Goal: Task Accomplishment & Management: Use online tool/utility

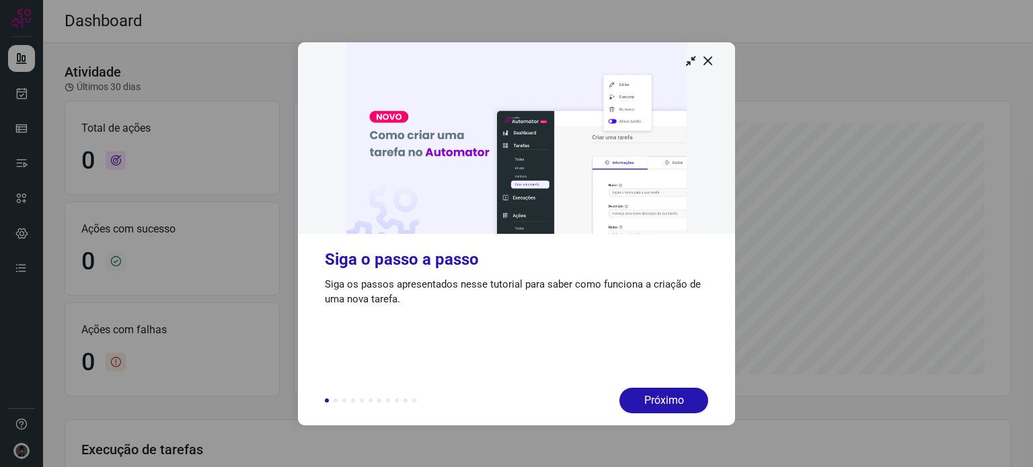
click at [705, 72] on img at bounding box center [516, 138] width 437 height 192
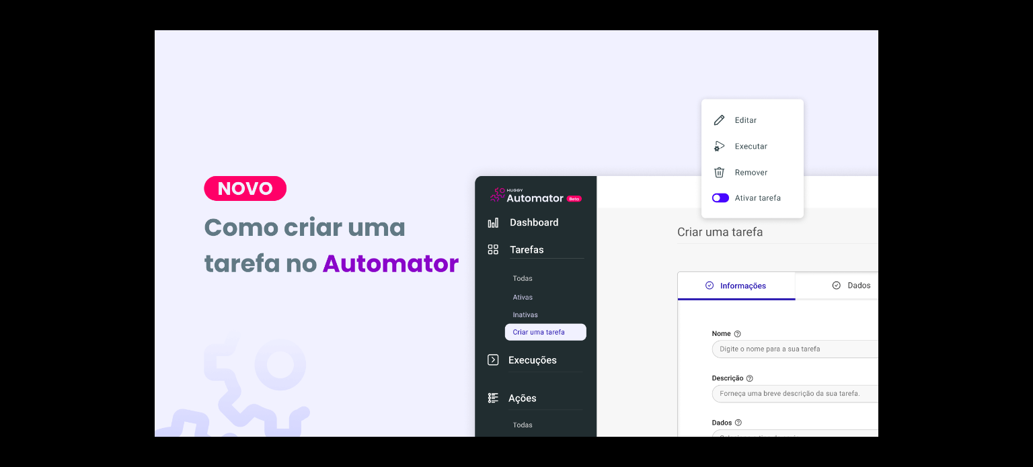
click at [907, 111] on div at bounding box center [516, 233] width 1033 height 467
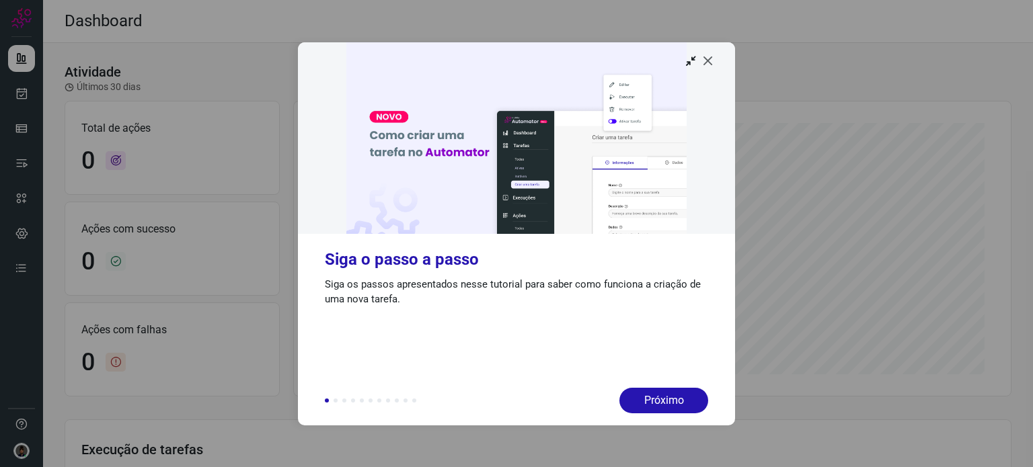
click at [708, 56] on icon at bounding box center [707, 60] width 13 height 13
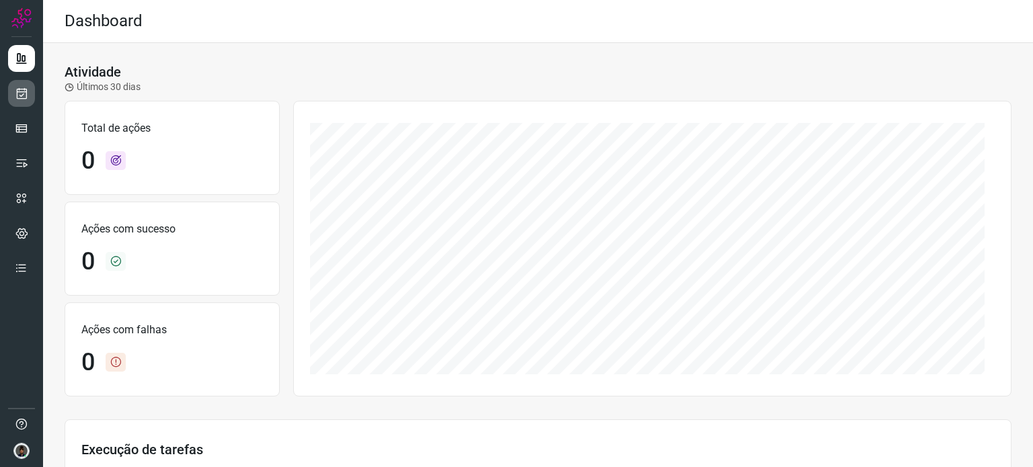
click at [26, 85] on link at bounding box center [21, 93] width 27 height 27
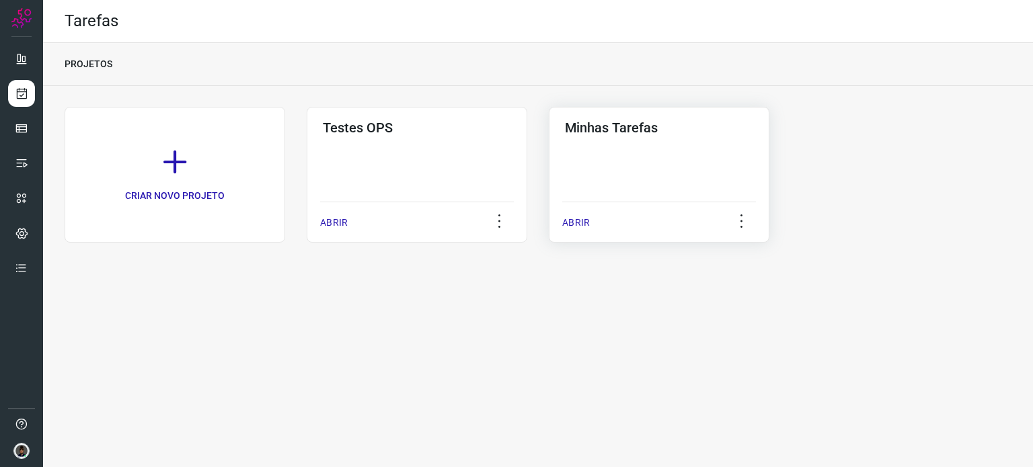
click at [686, 139] on div "Minhas Tarefas ABRIR" at bounding box center [659, 175] width 221 height 136
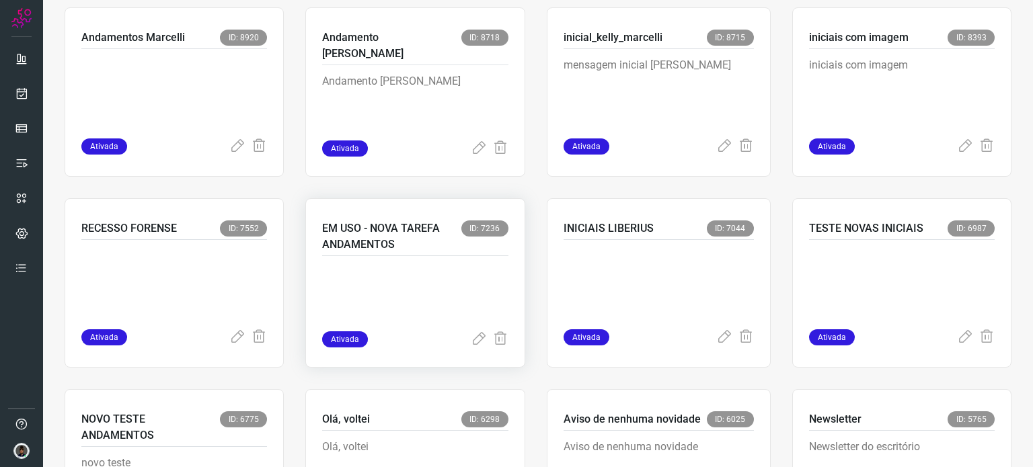
click at [395, 270] on p at bounding box center [415, 297] width 186 height 67
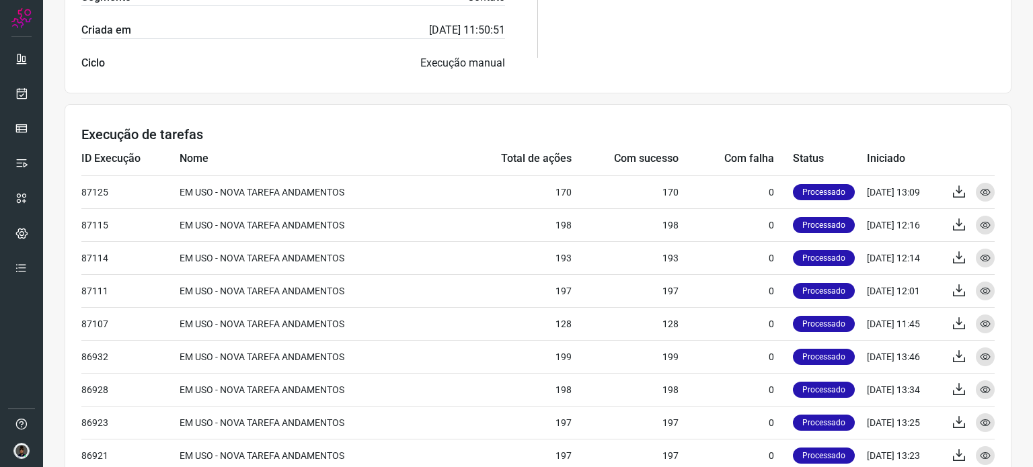
scroll to position [253, 0]
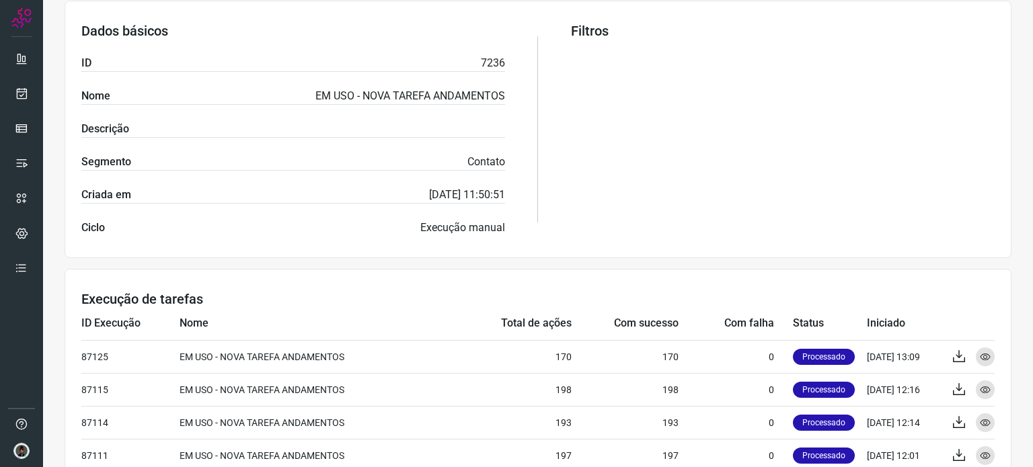
drag, startPoint x: 968, startPoint y: 228, endPoint x: 974, endPoint y: 202, distance: 26.8
click at [968, 228] on div "Filtros" at bounding box center [783, 129] width 424 height 213
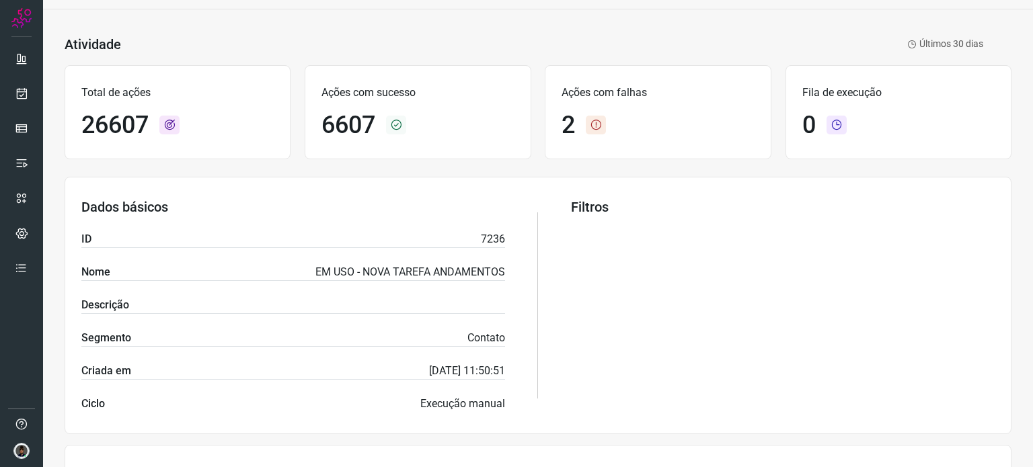
scroll to position [0, 0]
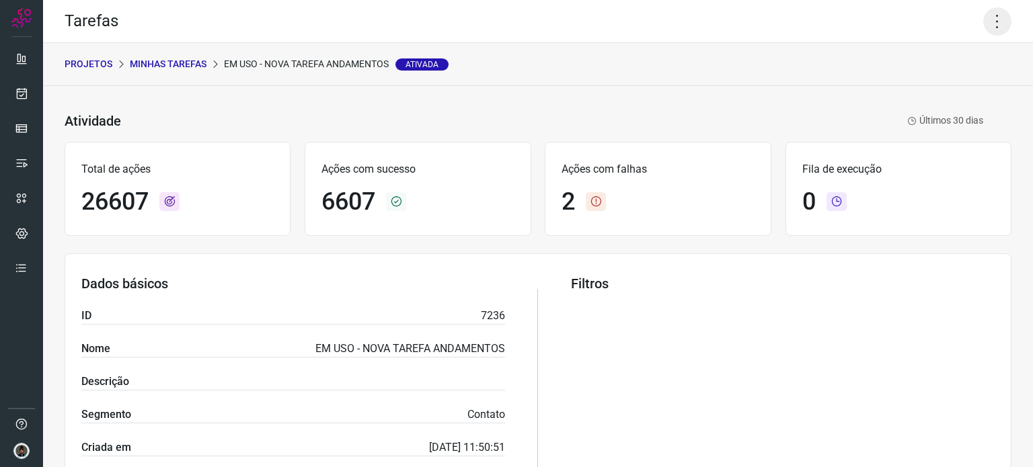
click at [985, 32] on icon at bounding box center [997, 21] width 28 height 28
click at [931, 86] on li "Executar" at bounding box center [939, 88] width 122 height 22
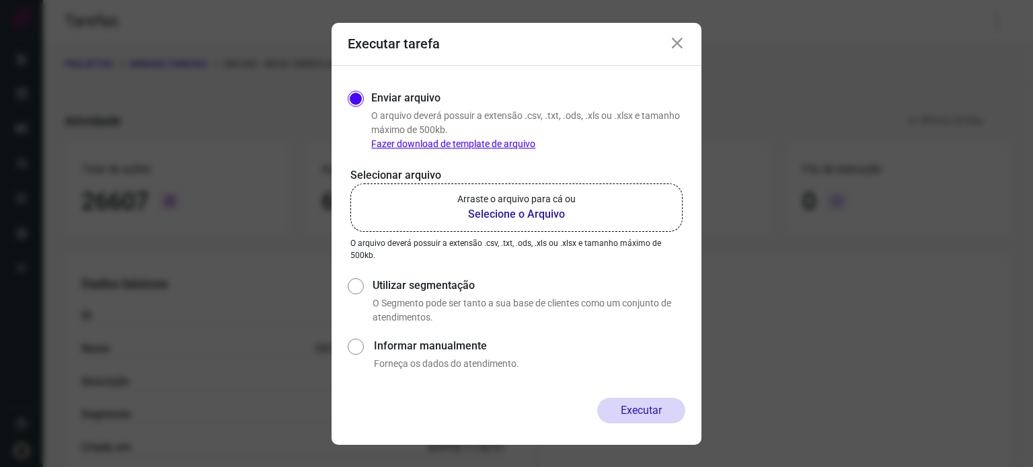
click at [516, 208] on b "Selecione o Arquivo" at bounding box center [516, 214] width 118 height 16
click at [0, 0] on input "Arraste o arquivo para cá ou Selecione o Arquivo" at bounding box center [0, 0] width 0 height 0
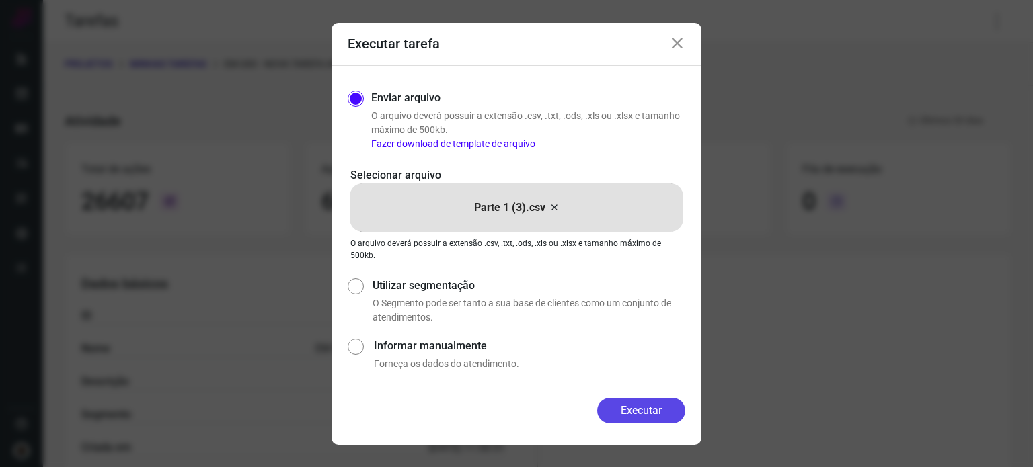
click at [632, 412] on button "Executar" at bounding box center [641, 411] width 88 height 26
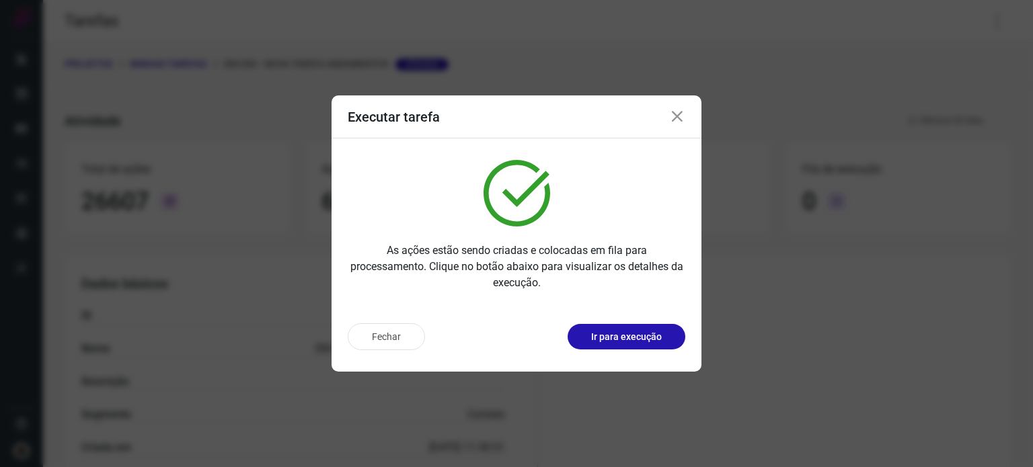
click at [1011, 321] on div "Executar tarefa As ações estão sendo criadas e colocadas em fila para processam…" at bounding box center [516, 233] width 1033 height 467
click at [683, 110] on icon at bounding box center [677, 117] width 16 height 16
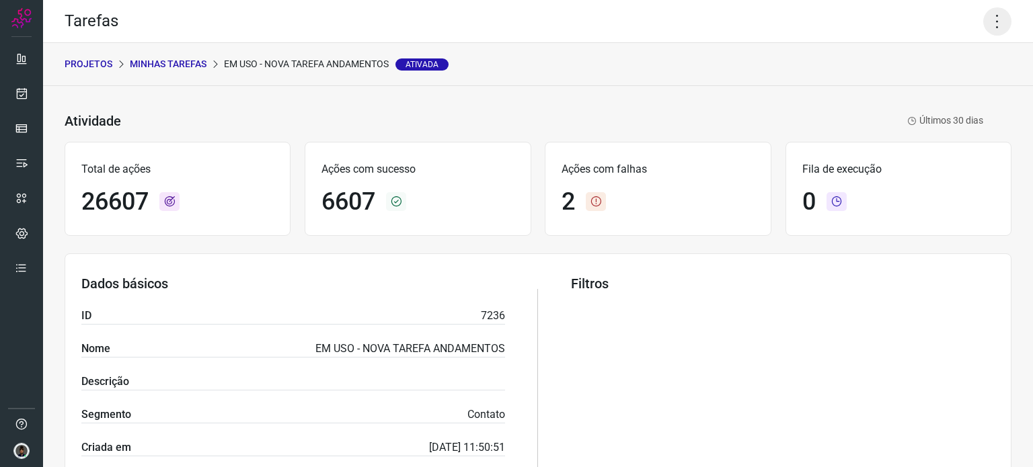
click at [983, 32] on icon at bounding box center [997, 21] width 28 height 28
click at [911, 87] on li "Executar" at bounding box center [939, 88] width 122 height 22
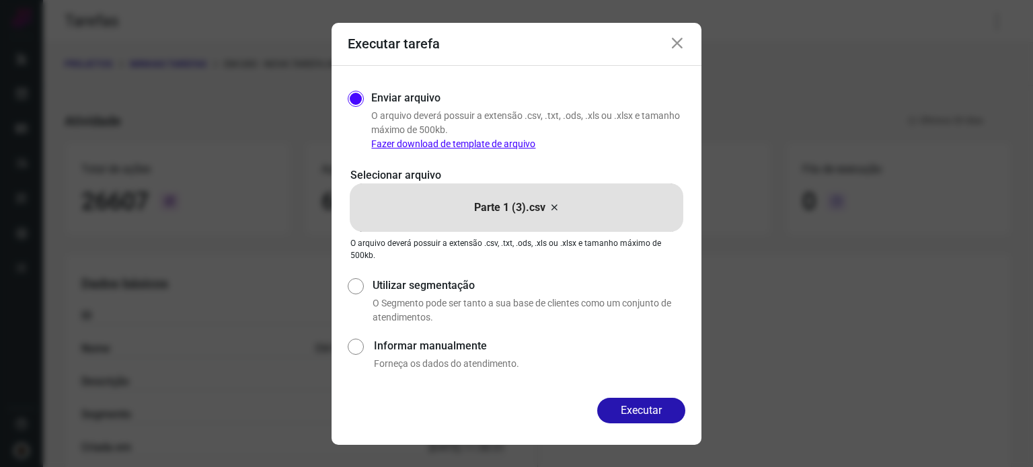
click at [554, 206] on icon at bounding box center [554, 208] width 11 height 16
click at [0, 0] on input "Parte 1 (3).csv" at bounding box center [0, 0] width 0 height 0
click at [644, 408] on button "Executar" at bounding box center [641, 411] width 88 height 26
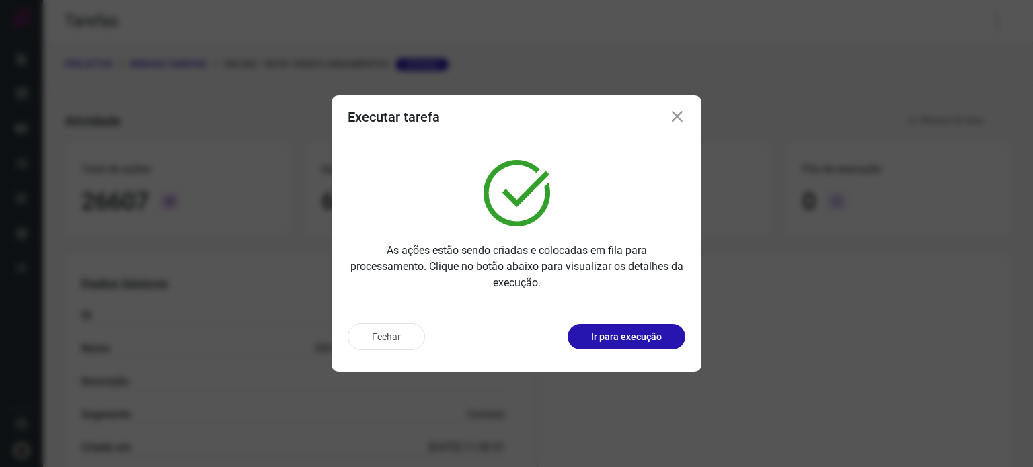
click at [1011, 268] on div "Executar tarefa As ações estão sendo criadas e colocadas em fila para processam…" at bounding box center [516, 233] width 1033 height 467
click at [674, 114] on icon at bounding box center [677, 117] width 16 height 16
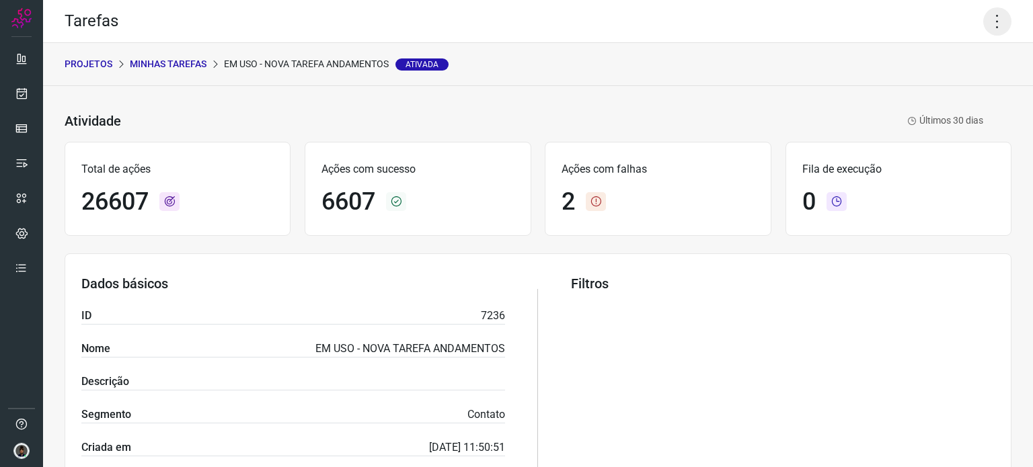
drag, startPoint x: 988, startPoint y: 29, endPoint x: 983, endPoint y: 34, distance: 7.1
click at [988, 29] on icon at bounding box center [997, 21] width 28 height 28
click at [936, 91] on li "Executar" at bounding box center [939, 88] width 122 height 22
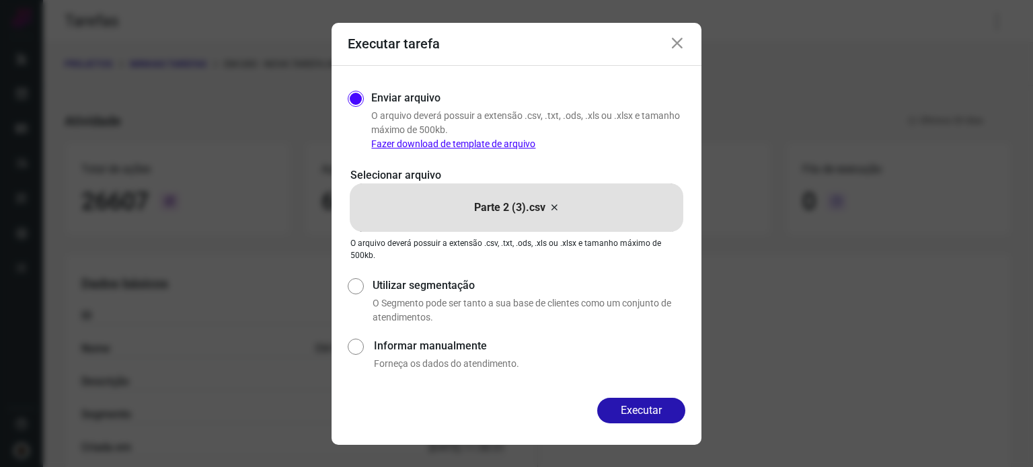
click at [550, 207] on icon at bounding box center [554, 208] width 11 height 16
click at [0, 0] on input "Parte 2 (3).csv" at bounding box center [0, 0] width 0 height 0
click at [644, 412] on button "Executar" at bounding box center [641, 411] width 88 height 26
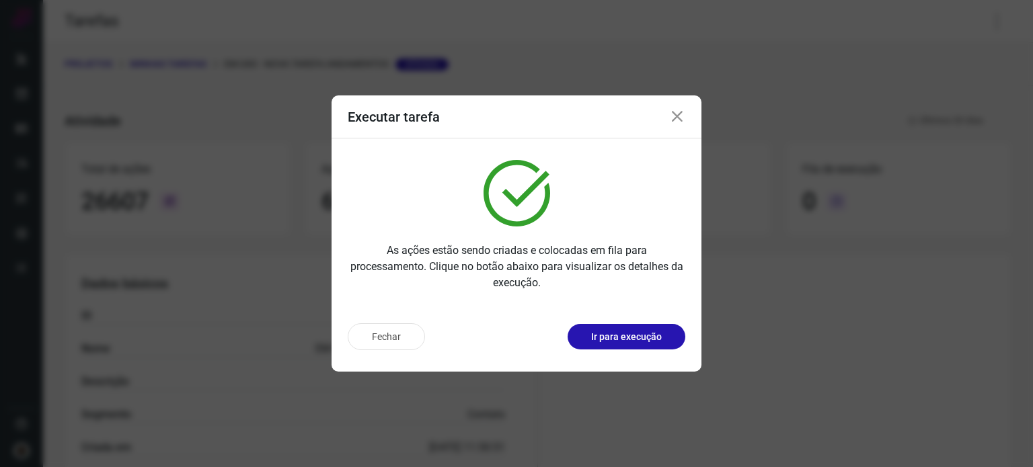
drag, startPoint x: 1022, startPoint y: 295, endPoint x: 995, endPoint y: 329, distance: 43.1
click at [1022, 295] on div "Executar tarefa As ações estão sendo criadas e colocadas em fila para processam…" at bounding box center [516, 233] width 1033 height 467
click at [675, 115] on icon at bounding box center [677, 117] width 16 height 16
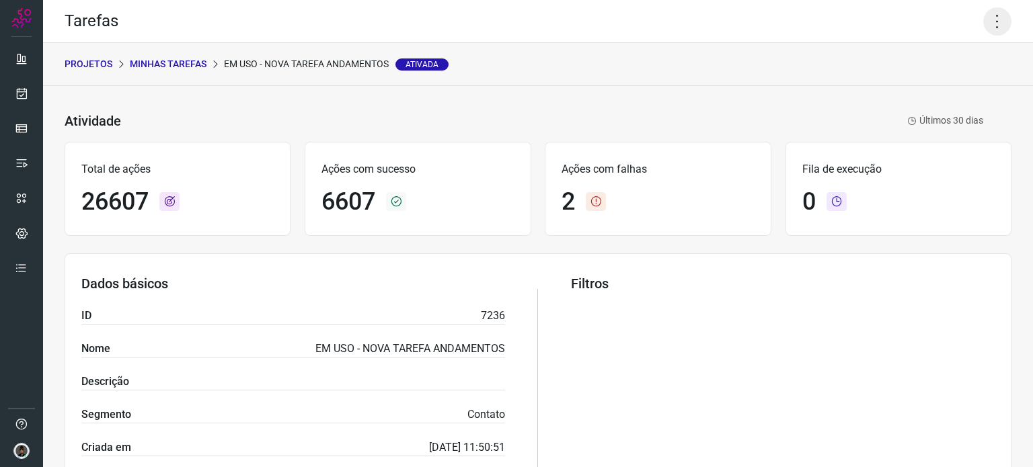
click at [983, 27] on icon at bounding box center [997, 21] width 28 height 28
click at [911, 78] on li "Executar" at bounding box center [939, 88] width 122 height 22
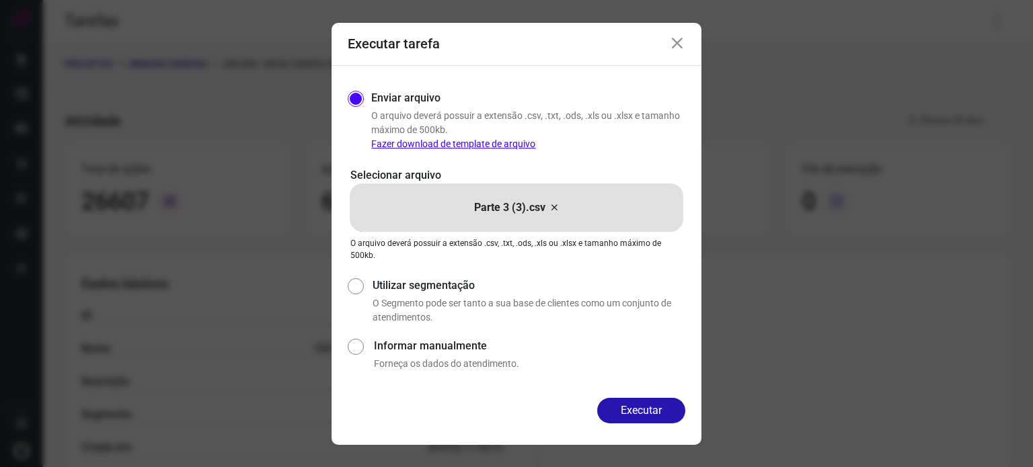
click at [554, 205] on icon at bounding box center [554, 208] width 11 height 16
click at [0, 0] on input "Parte 3 (3).csv" at bounding box center [0, 0] width 0 height 0
click at [656, 414] on button "Executar" at bounding box center [641, 411] width 88 height 26
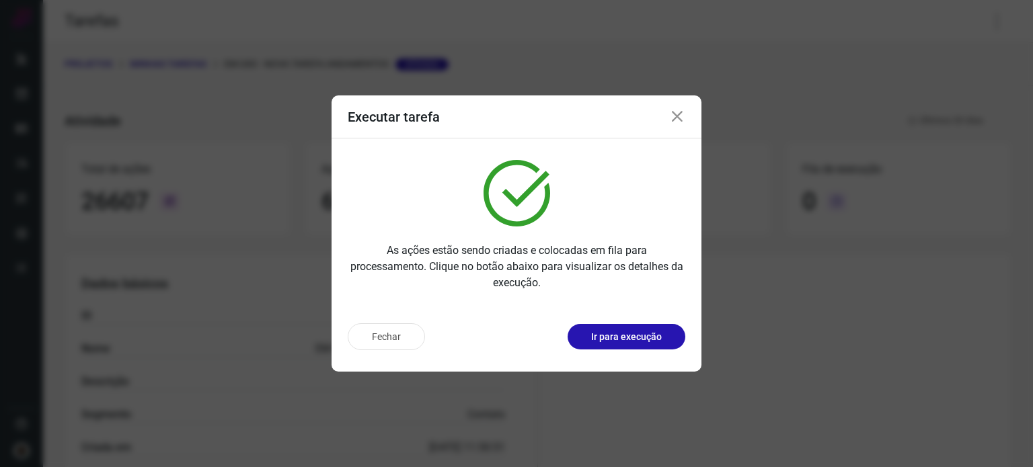
click at [1003, 322] on div "Executar tarefa As ações estão sendo criadas e colocadas em fila para processam…" at bounding box center [516, 233] width 1033 height 467
click at [683, 112] on icon at bounding box center [677, 117] width 16 height 16
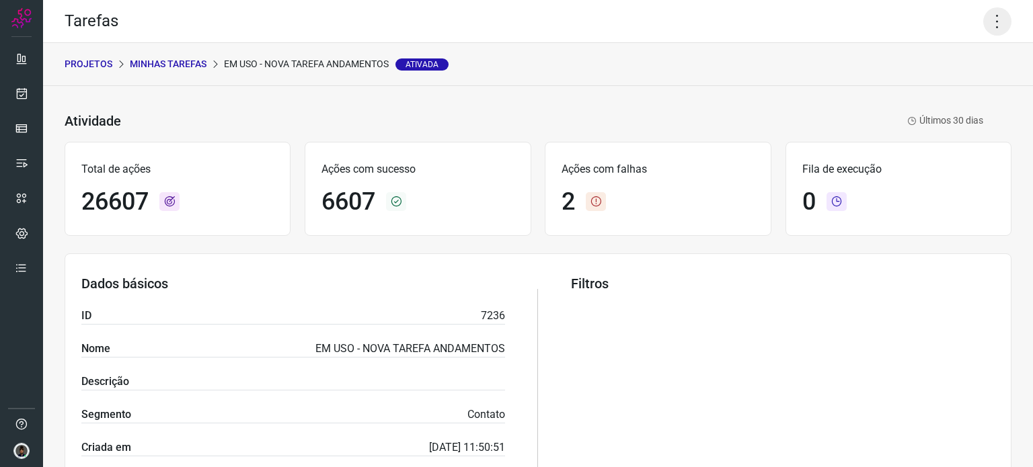
click at [989, 10] on icon at bounding box center [997, 21] width 28 height 28
click at [929, 89] on li "Executar" at bounding box center [939, 88] width 122 height 22
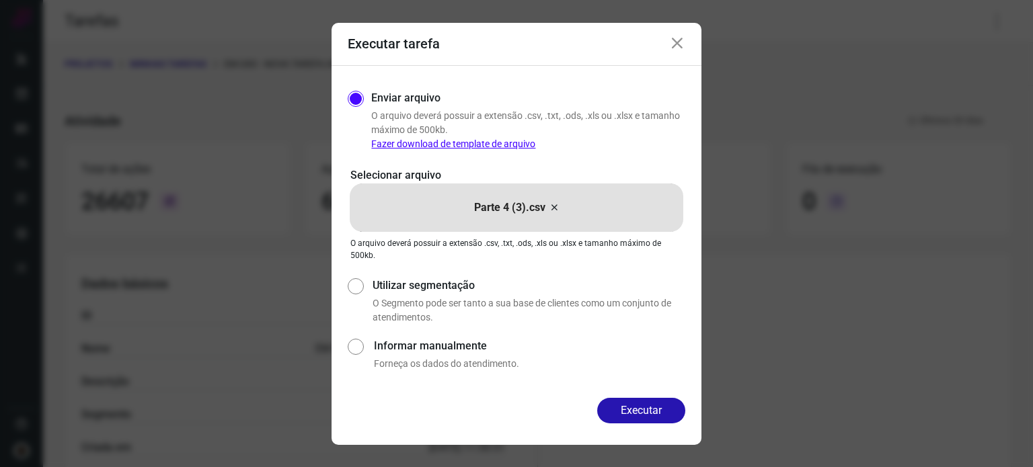
click at [551, 209] on icon at bounding box center [554, 208] width 11 height 16
click at [0, 0] on input "Parte 4 (3).csv" at bounding box center [0, 0] width 0 height 0
click at [640, 411] on button "Executar" at bounding box center [641, 411] width 88 height 26
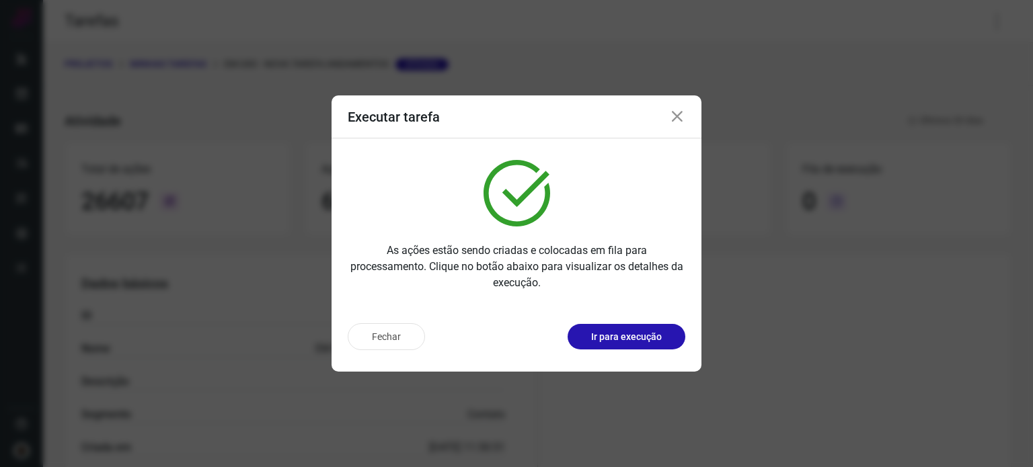
click at [679, 116] on icon at bounding box center [677, 117] width 16 height 16
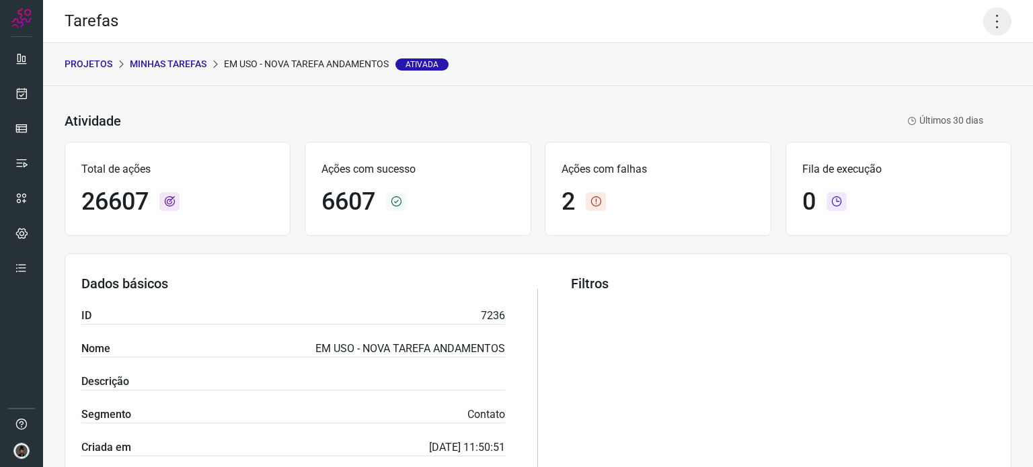
click at [989, 10] on icon at bounding box center [997, 21] width 28 height 28
click at [910, 83] on li "Executar" at bounding box center [939, 88] width 122 height 22
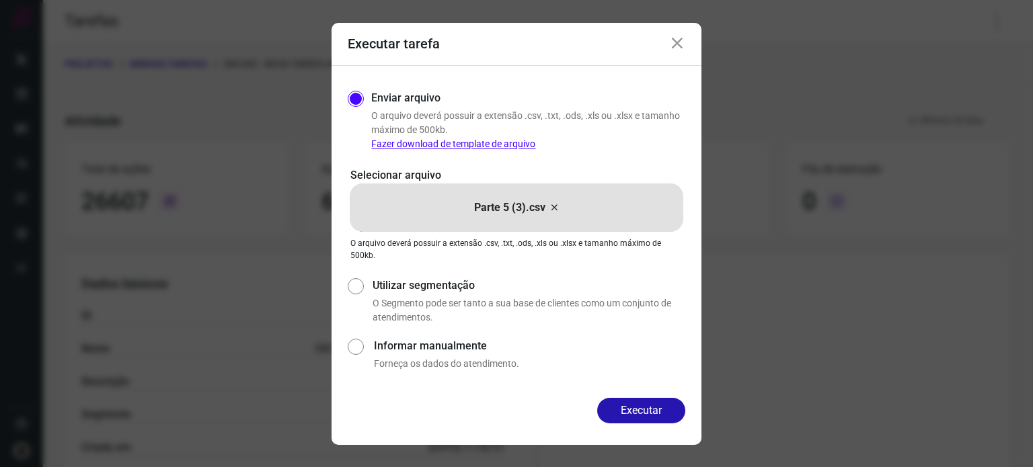
click at [547, 206] on div "Parte 5 (3).csv" at bounding box center [517, 208] width 334 height 48
click at [0, 0] on input "Parte 5 (3).csv" at bounding box center [0, 0] width 0 height 0
click at [649, 405] on button "Executar" at bounding box center [641, 411] width 88 height 26
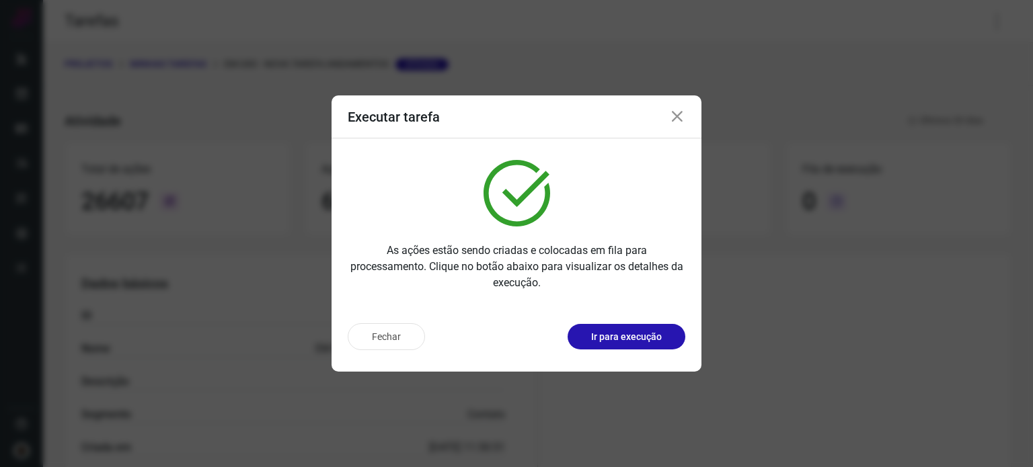
click at [1017, 234] on div "Executar tarefa As ações estão sendo criadas e colocadas em fila para processam…" at bounding box center [516, 233] width 1033 height 467
